Goal: Browse casually

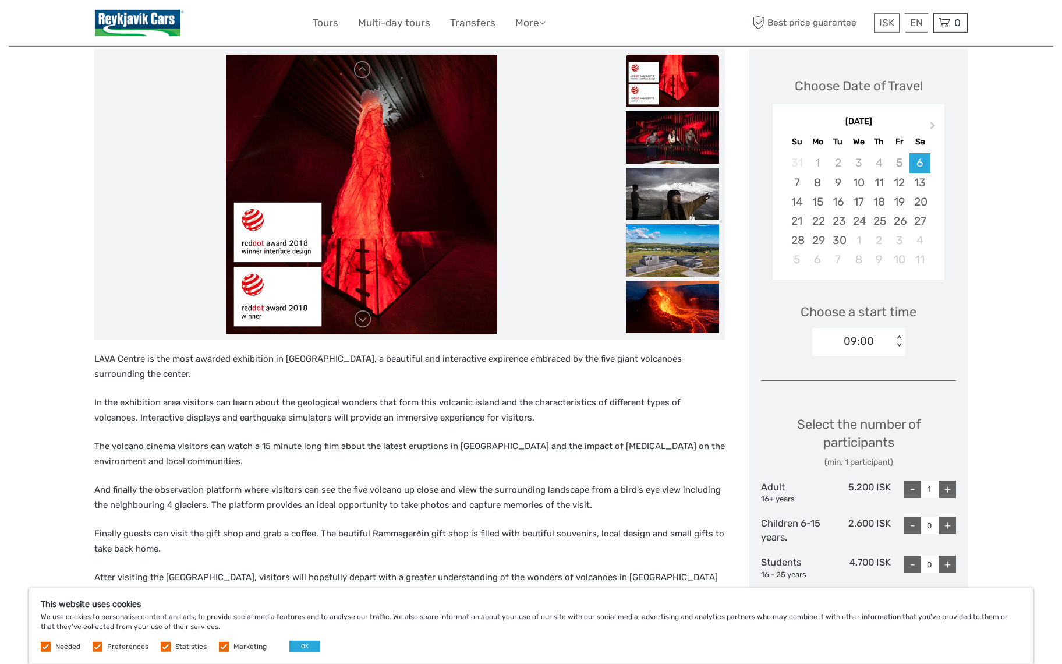
scroll to position [121, 0]
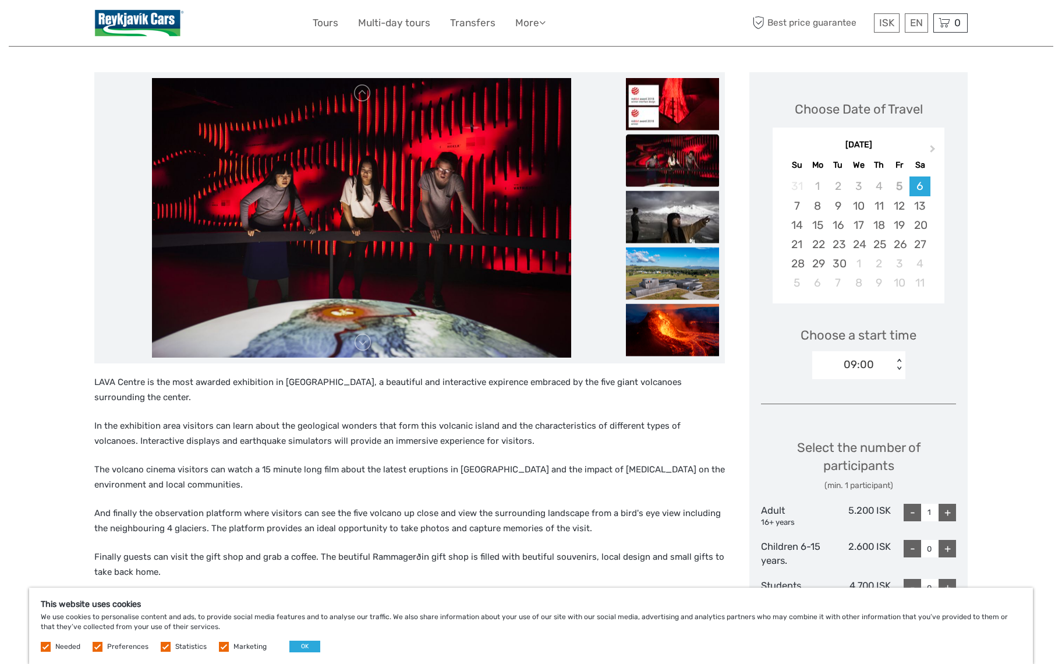
click at [152, 462] on p "The volcano cinema visitors can watch a 15 minute long film about the latest er…" at bounding box center [409, 477] width 630 height 30
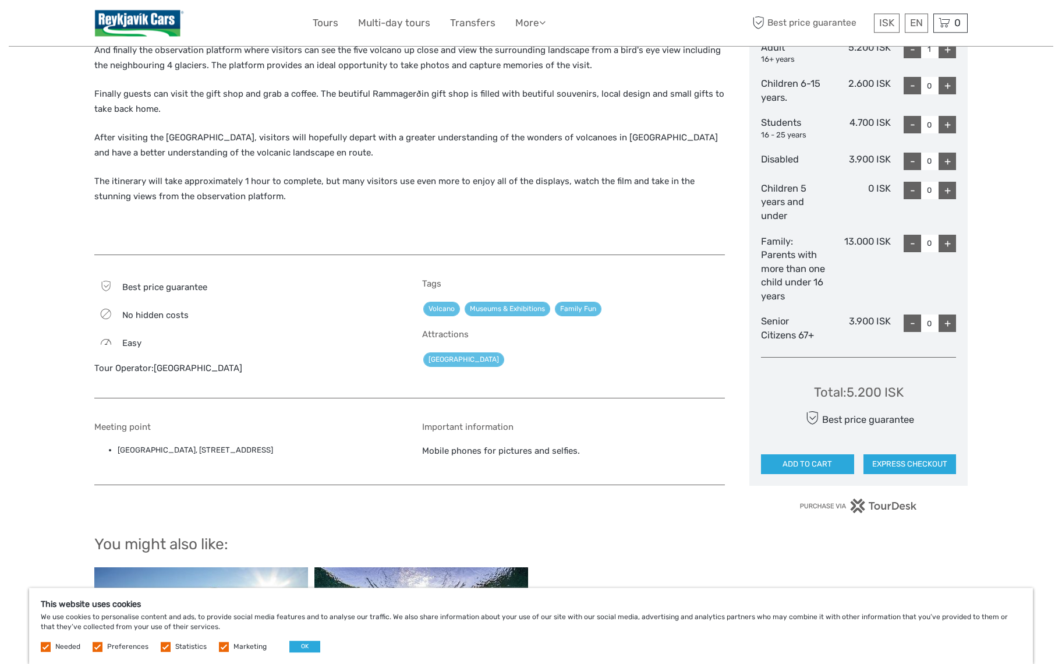
scroll to position [605, 0]
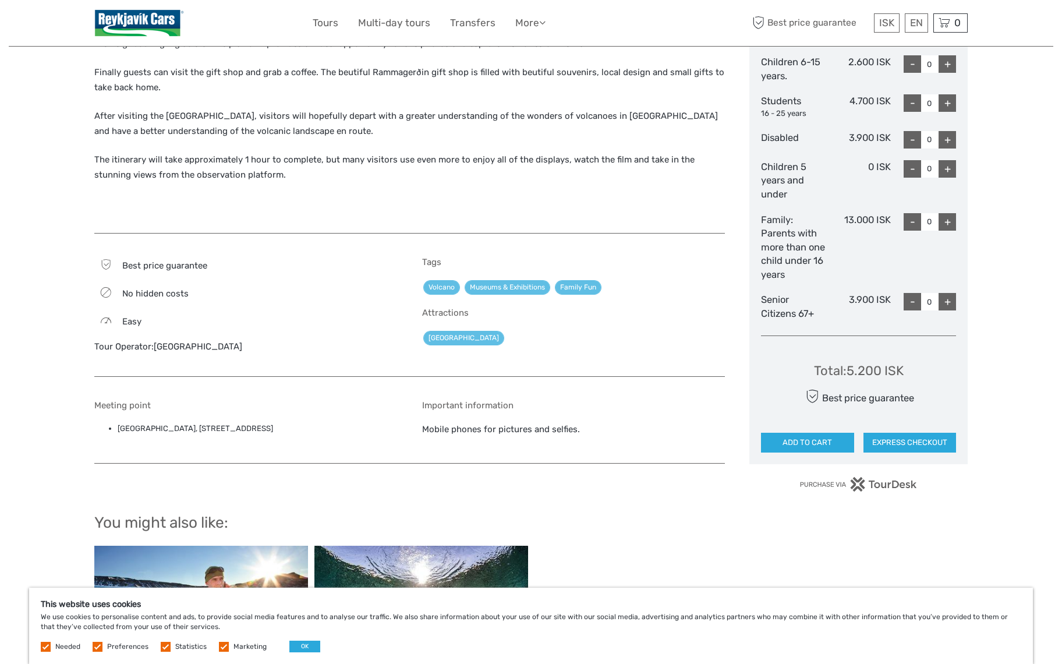
click at [182, 260] on span "Best price guarantee" at bounding box center [164, 265] width 85 height 10
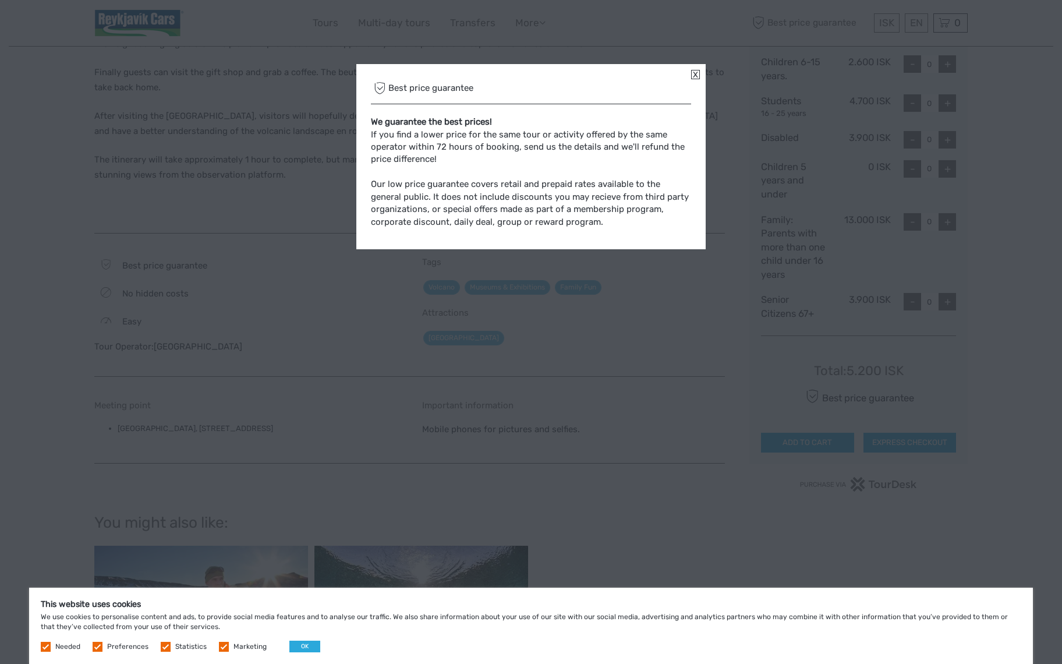
click at [692, 73] on link at bounding box center [695, 74] width 9 height 9
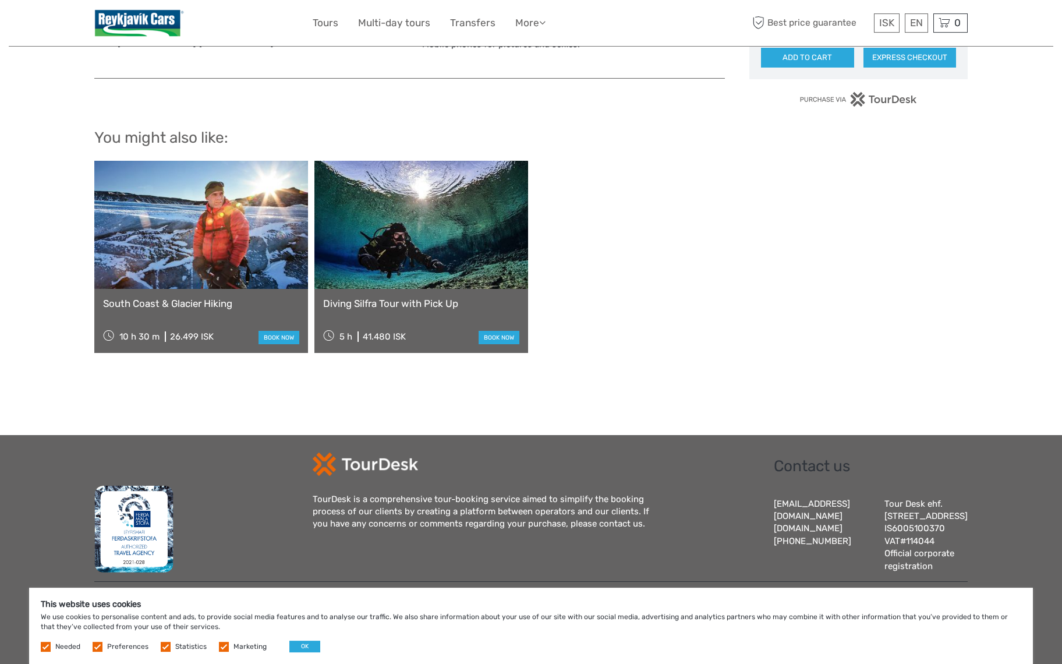
scroll to position [1014, 0]
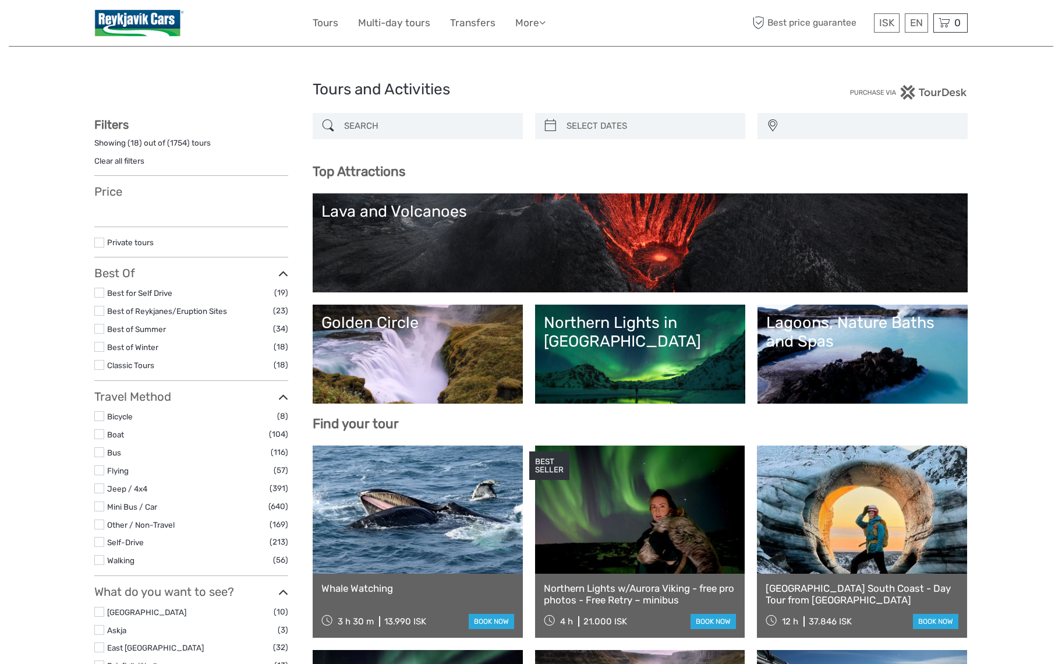
select select
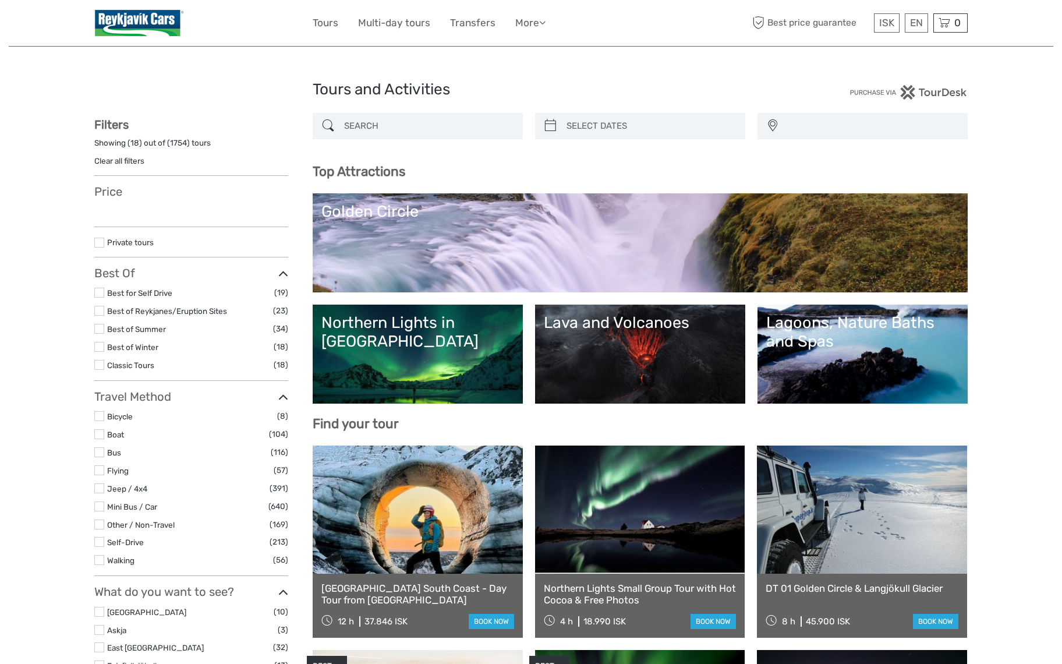
select select
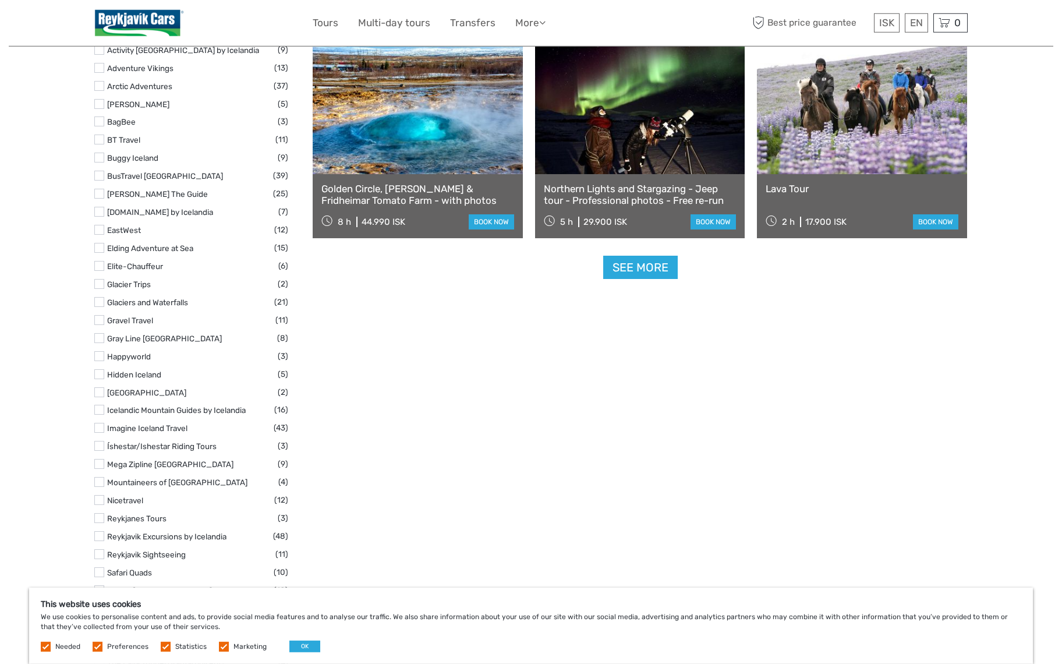
scroll to position [1453, 0]
